Goal: Task Accomplishment & Management: Manage account settings

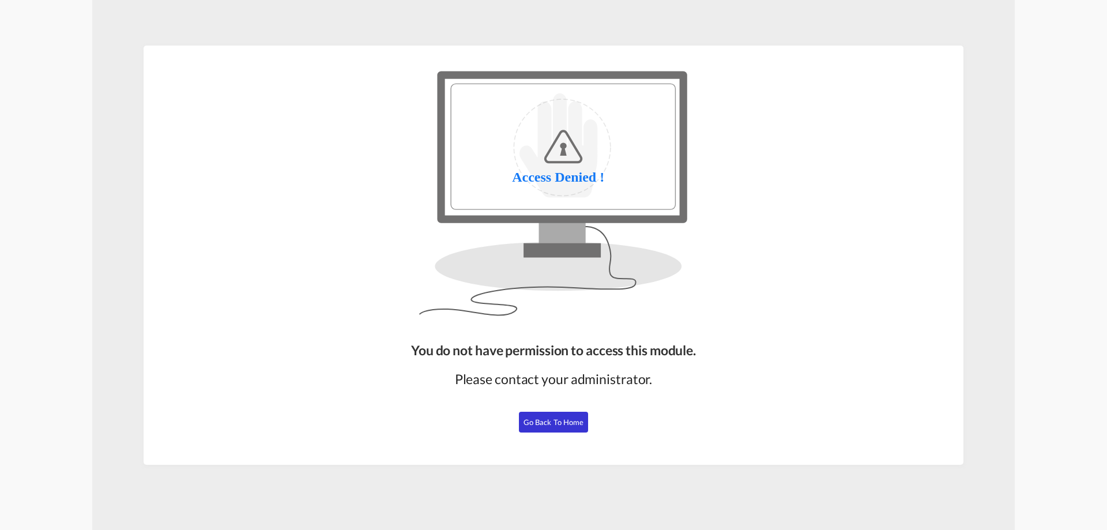
click at [548, 422] on span "Go Back to Home" at bounding box center [553, 421] width 61 height 9
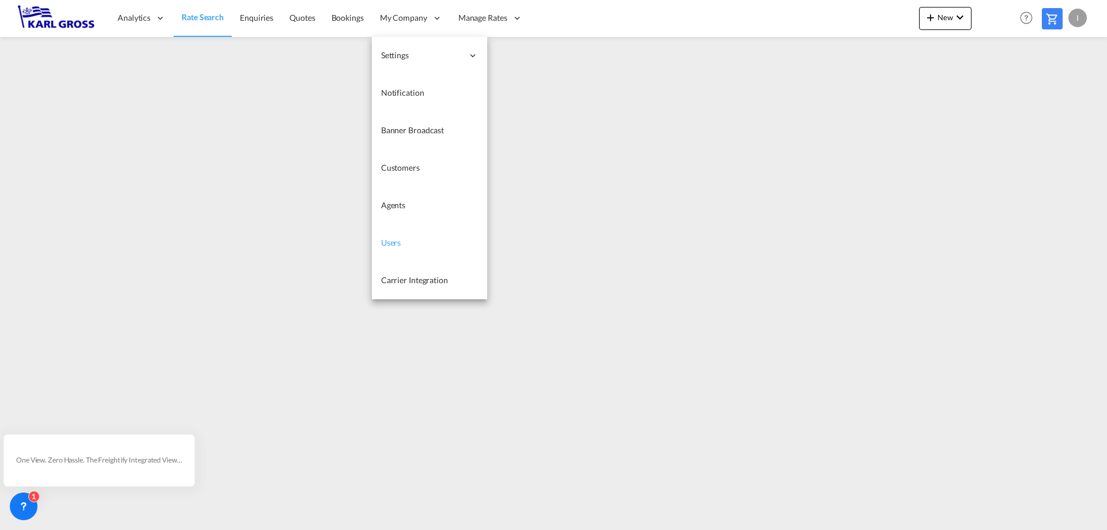
click at [424, 241] on link "Users" at bounding box center [429, 242] width 115 height 37
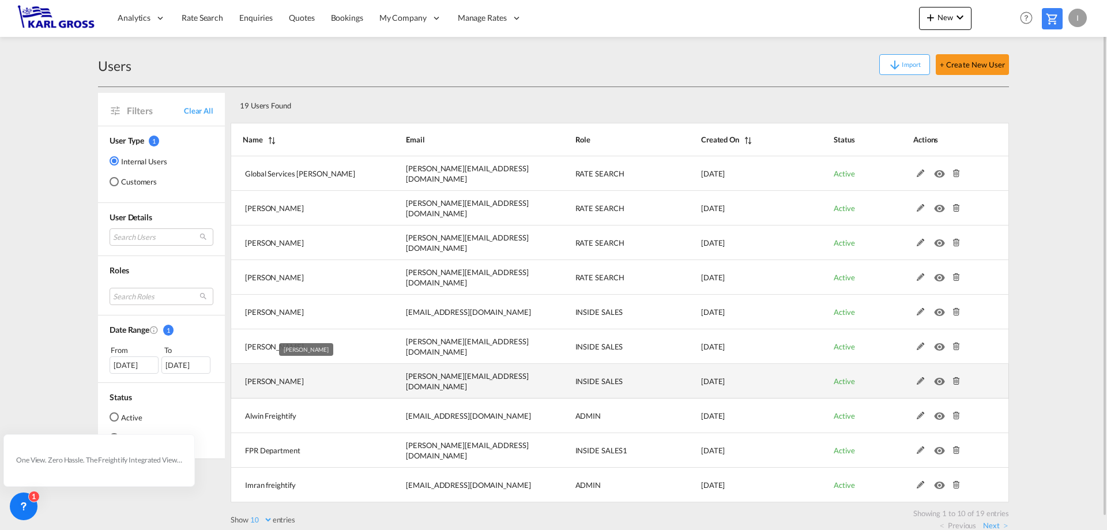
scroll to position [13, 0]
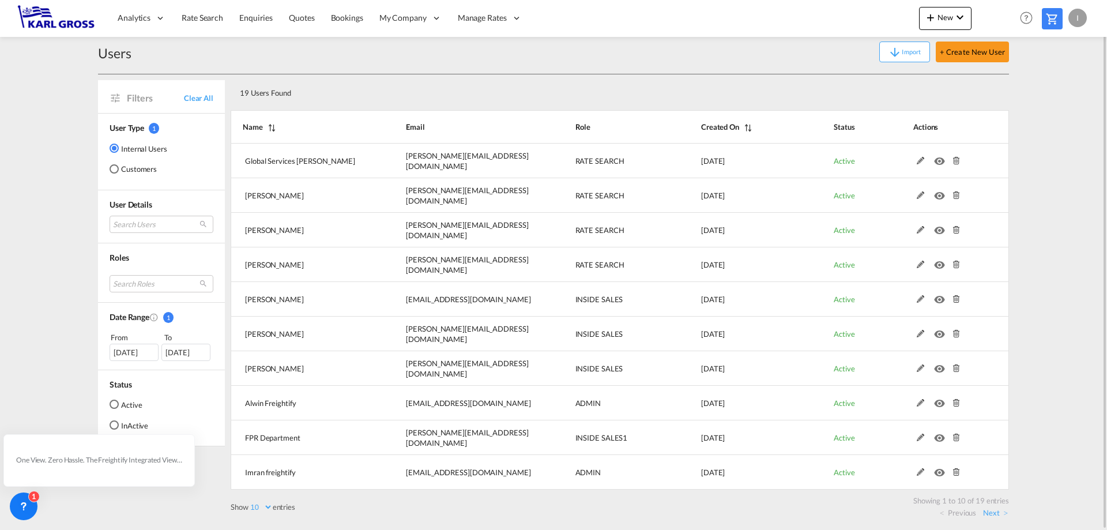
click at [287, 101] on div "19 Users Found" at bounding box center [581, 91] width 692 height 24
click at [259, 503] on select "10 25 50 100" at bounding box center [260, 507] width 24 height 10
select select "25"
click at [250, 502] on select "10 25 50 100" at bounding box center [260, 507] width 24 height 10
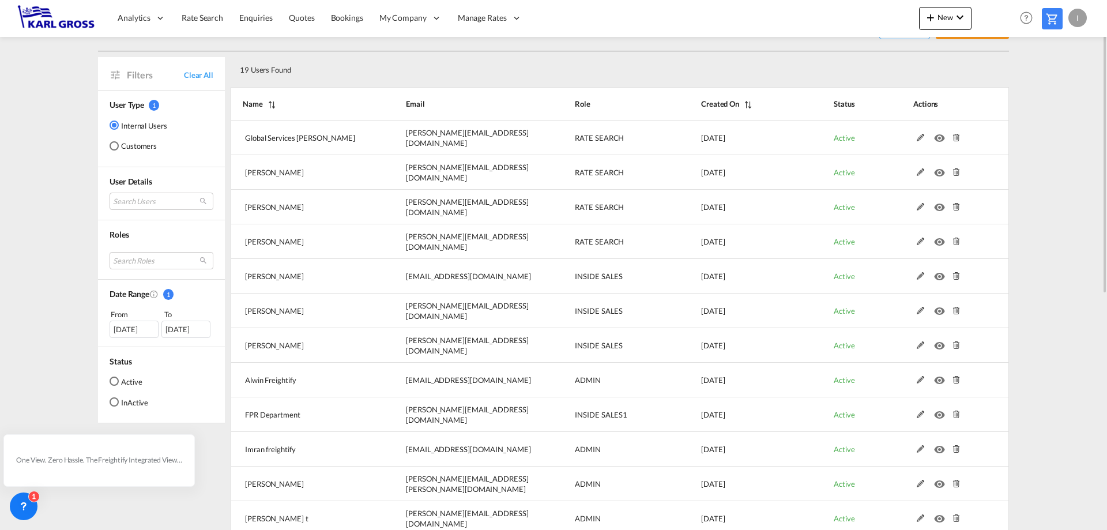
scroll to position [0, 0]
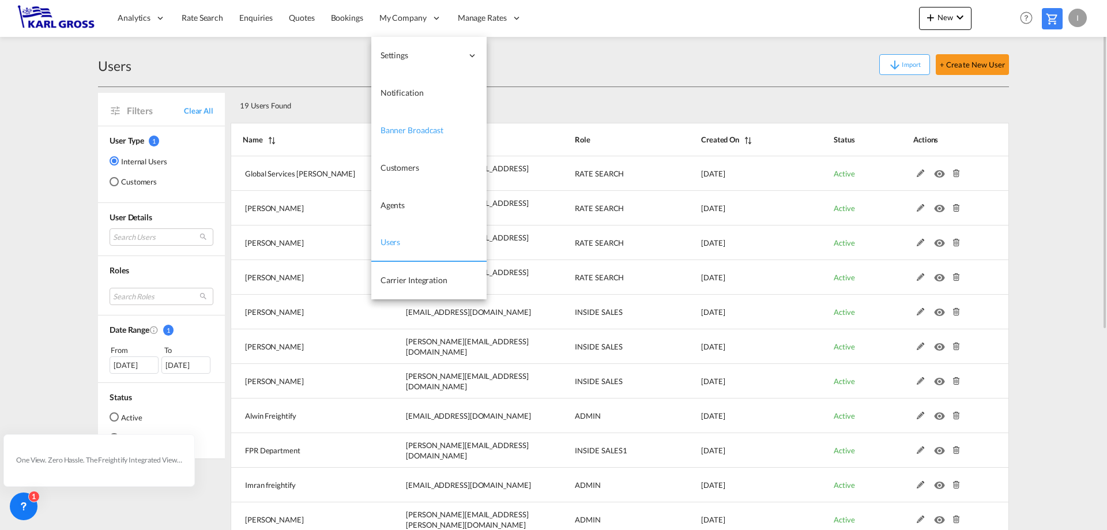
click at [453, 130] on link "Banner Broadcast" at bounding box center [428, 130] width 115 height 37
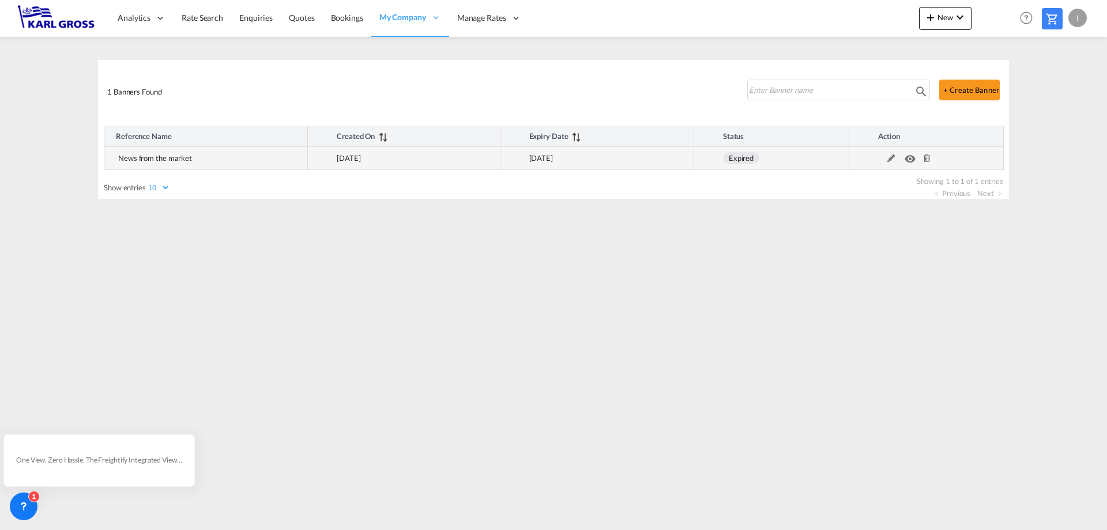
click at [891, 160] on md-icon at bounding box center [891, 158] width 15 height 8
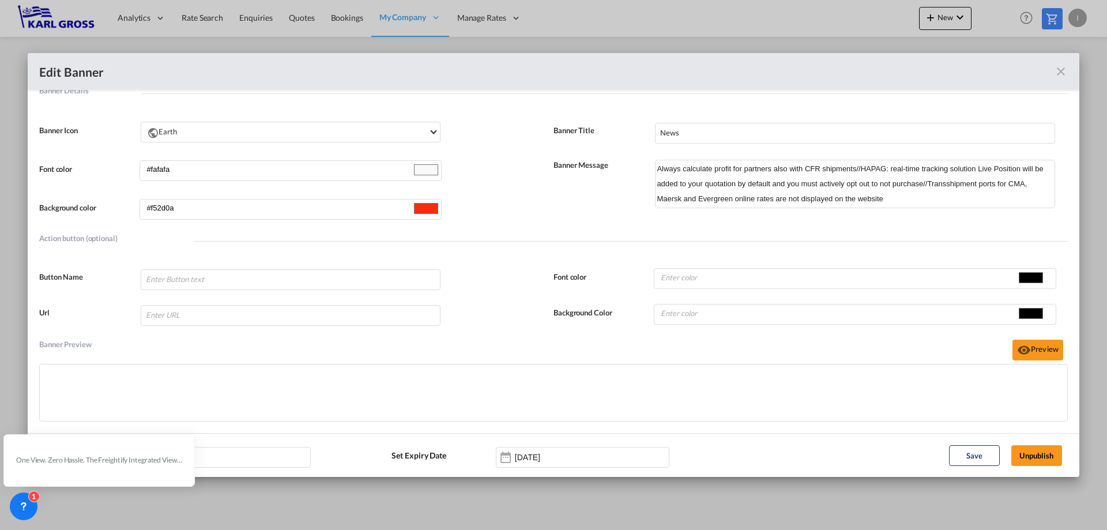
scroll to position [65, 0]
click at [560, 459] on input "[DATE]" at bounding box center [551, 457] width 73 height 9
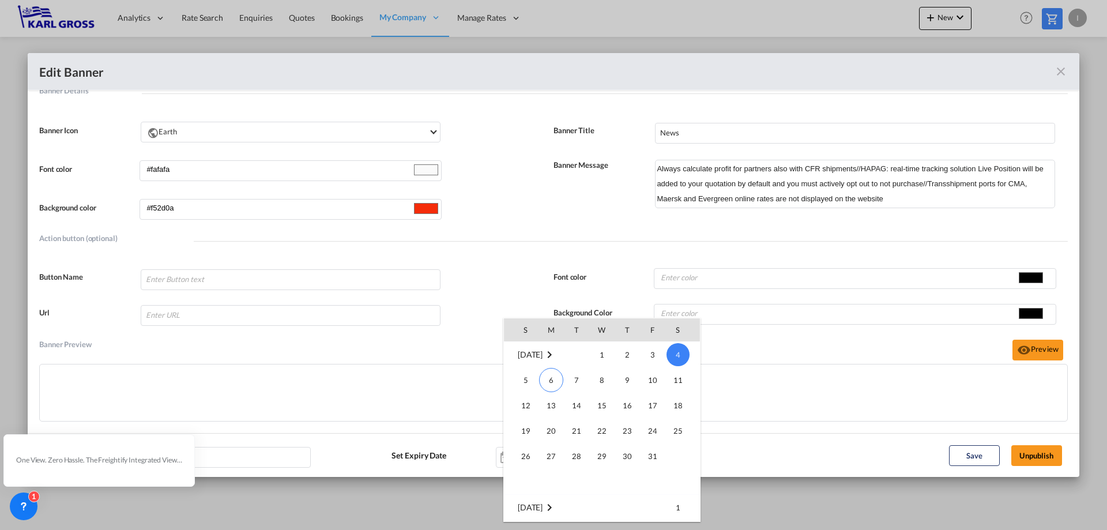
scroll to position [421, 0]
click at [649, 464] on span "21" at bounding box center [652, 468] width 23 height 23
type input "[DATE]"
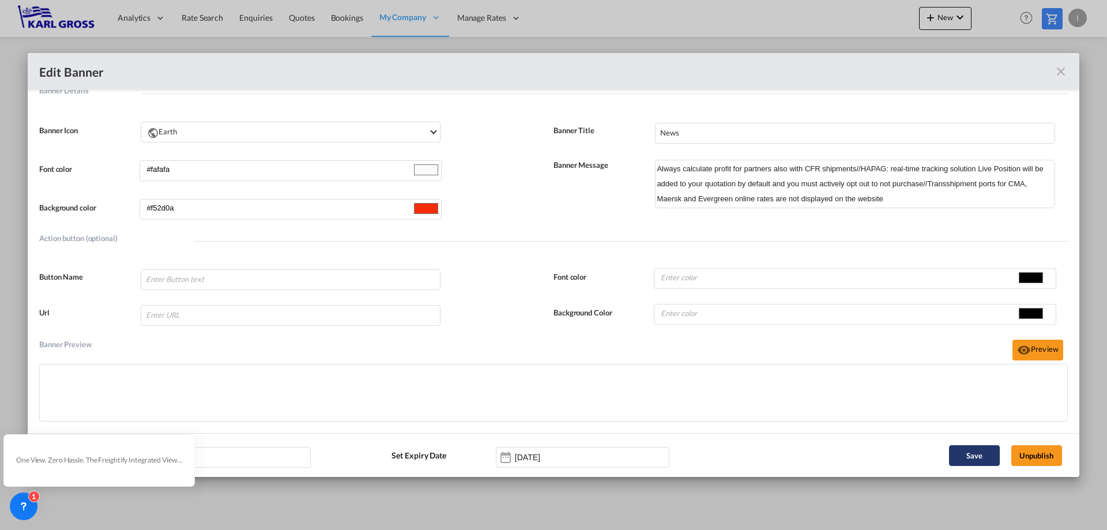
click at [968, 458] on button "Save" at bounding box center [974, 455] width 51 height 21
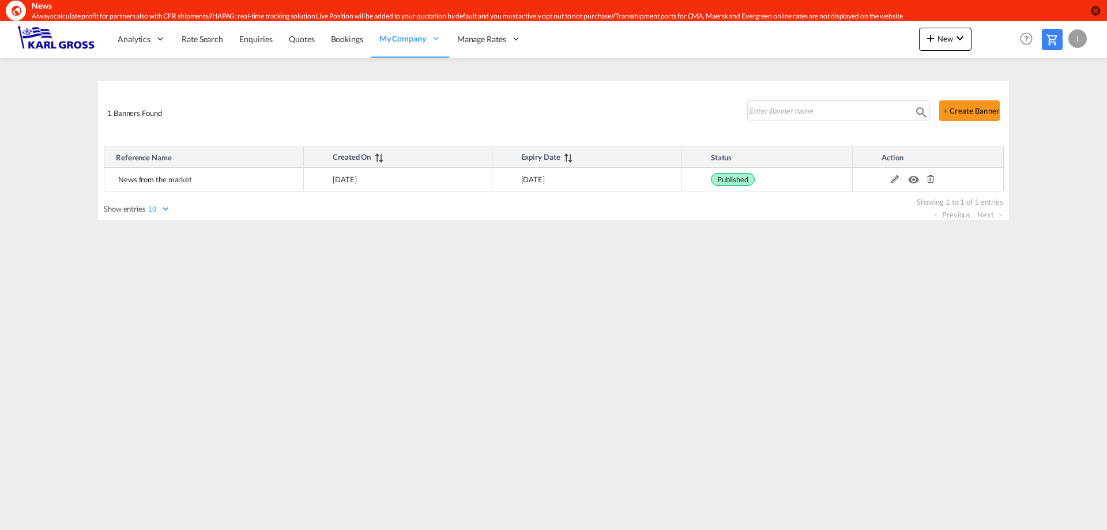
click at [1081, 39] on div "I" at bounding box center [1077, 38] width 18 height 18
click at [465, 72] on md-backdrop at bounding box center [553, 265] width 1107 height 530
click at [1071, 45] on div "I" at bounding box center [1077, 38] width 18 height 18
click at [1058, 112] on button "Logout" at bounding box center [1064, 108] width 75 height 23
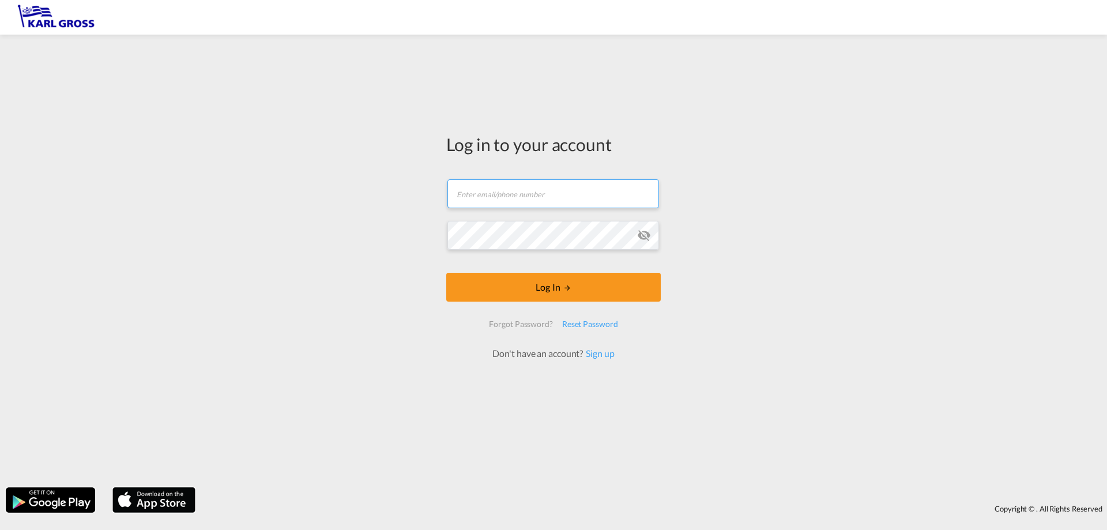
type input "[EMAIL_ADDRESS][DOMAIN_NAME]"
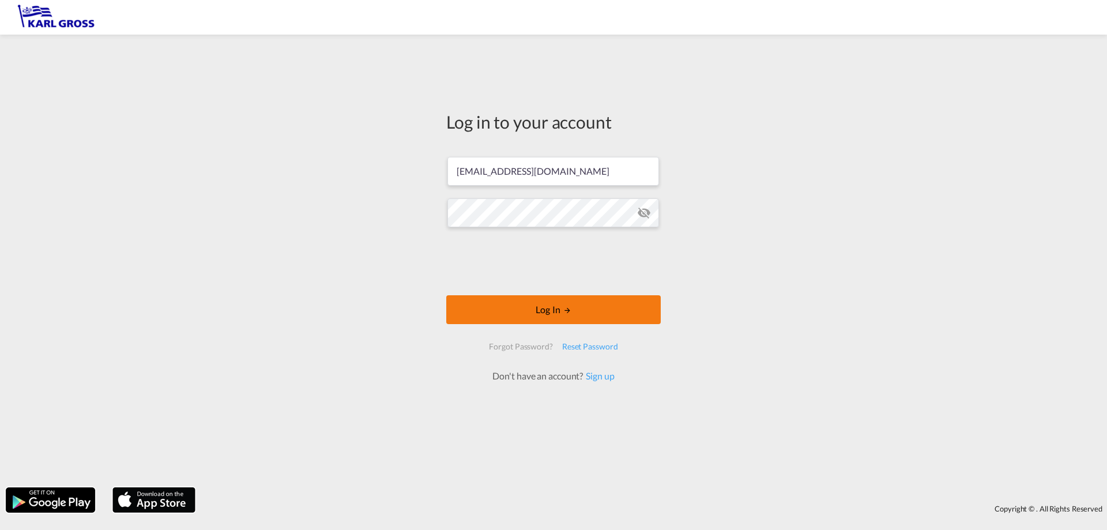
click at [563, 304] on button "Log In" at bounding box center [553, 309] width 214 height 29
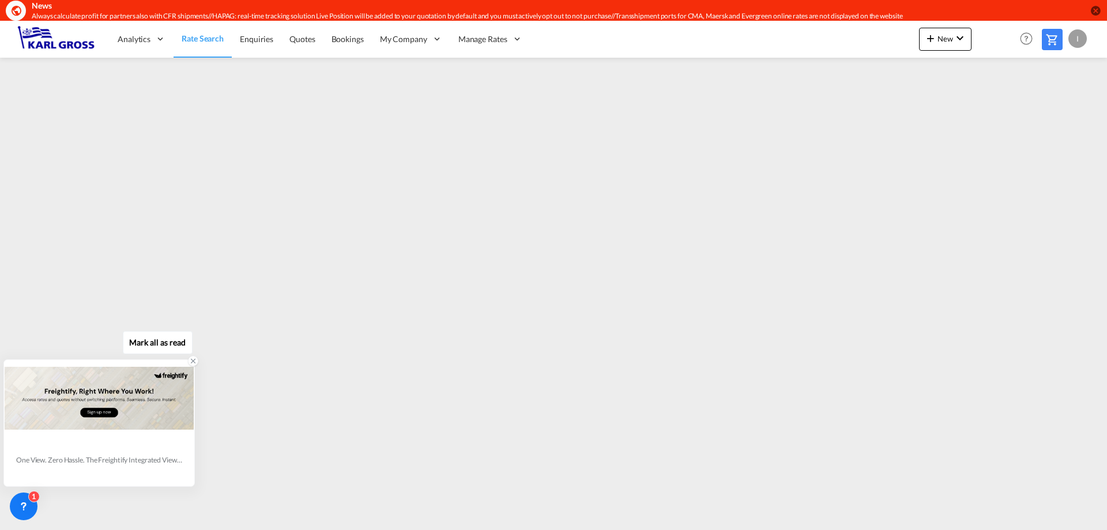
click at [77, 457] on div "One View. Zero Hassle. The Freightify Integrated View embeds Freightify’s featu…" at bounding box center [99, 460] width 166 height 10
